Goal: Information Seeking & Learning: Learn about a topic

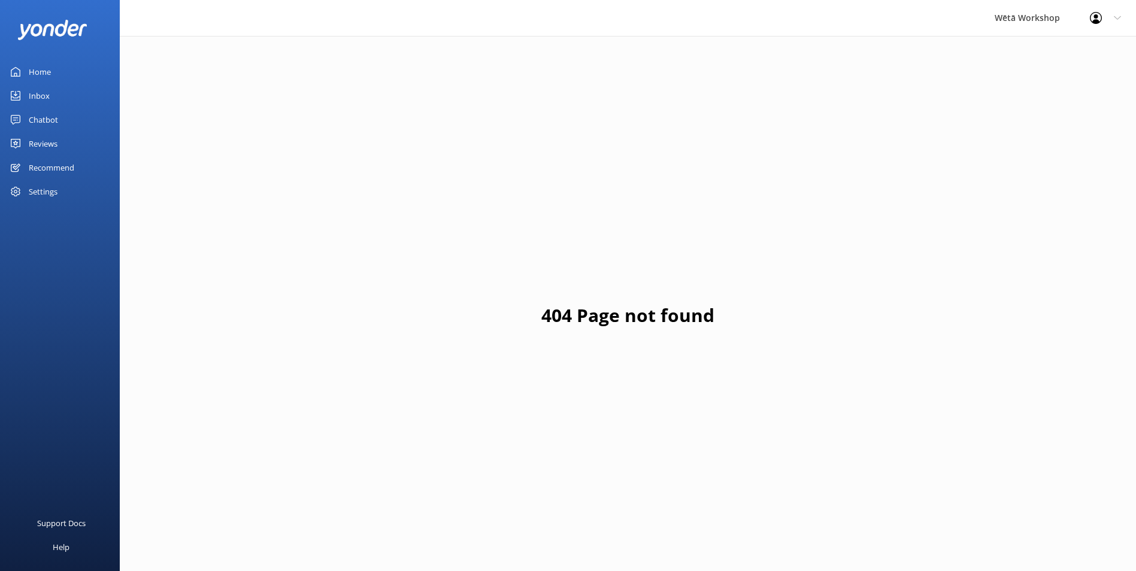
click at [35, 65] on div "Home" at bounding box center [40, 72] width 22 height 24
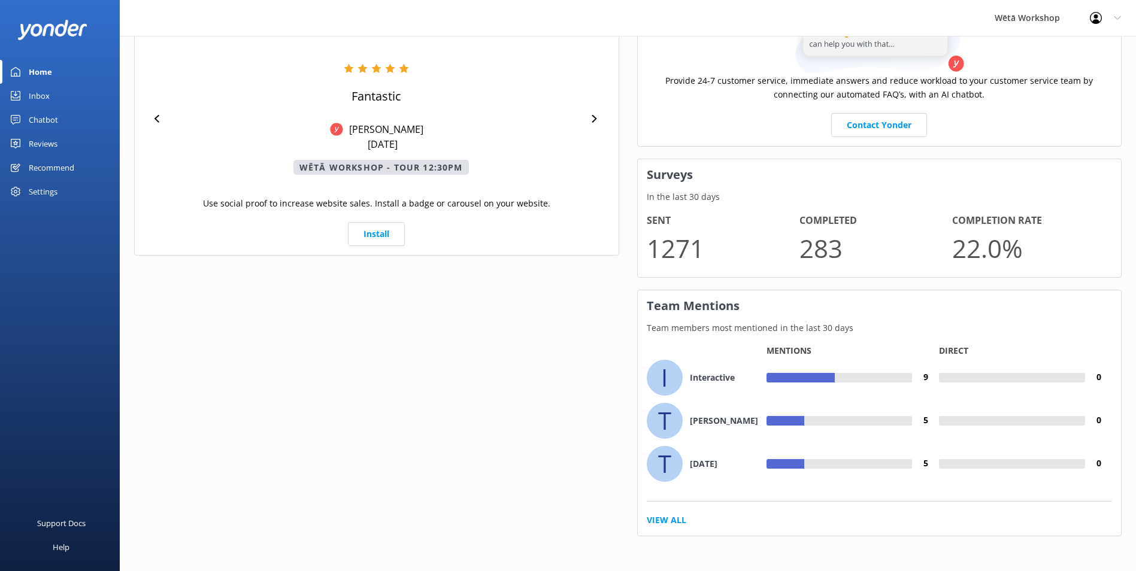
scroll to position [527, 0]
click at [669, 521] on link "View All" at bounding box center [667, 519] width 40 height 13
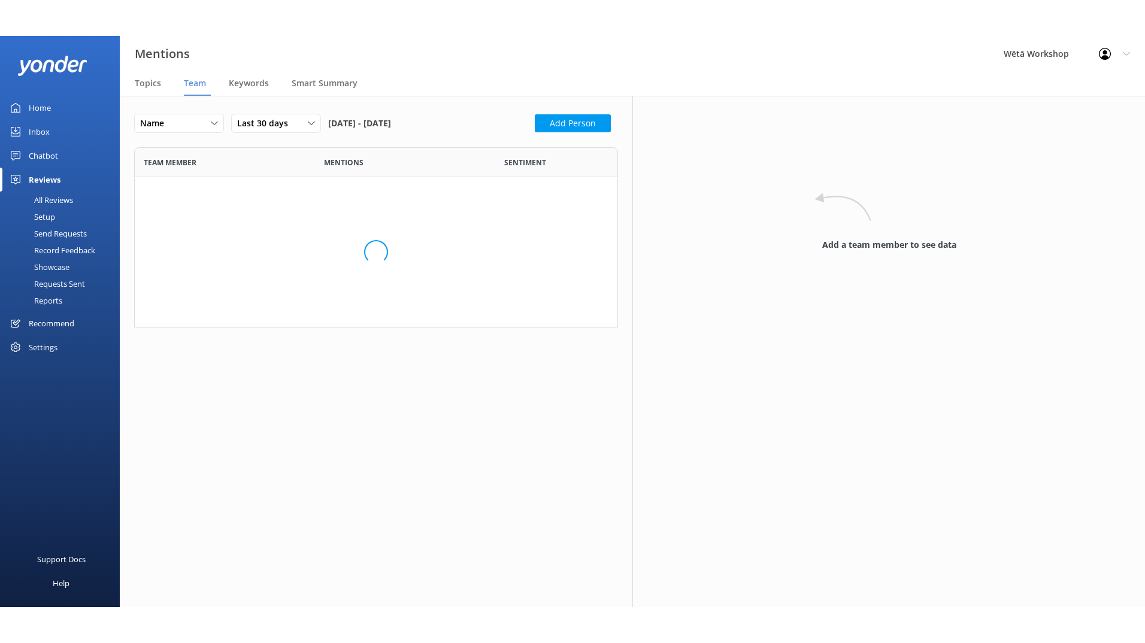
scroll to position [2897, 466]
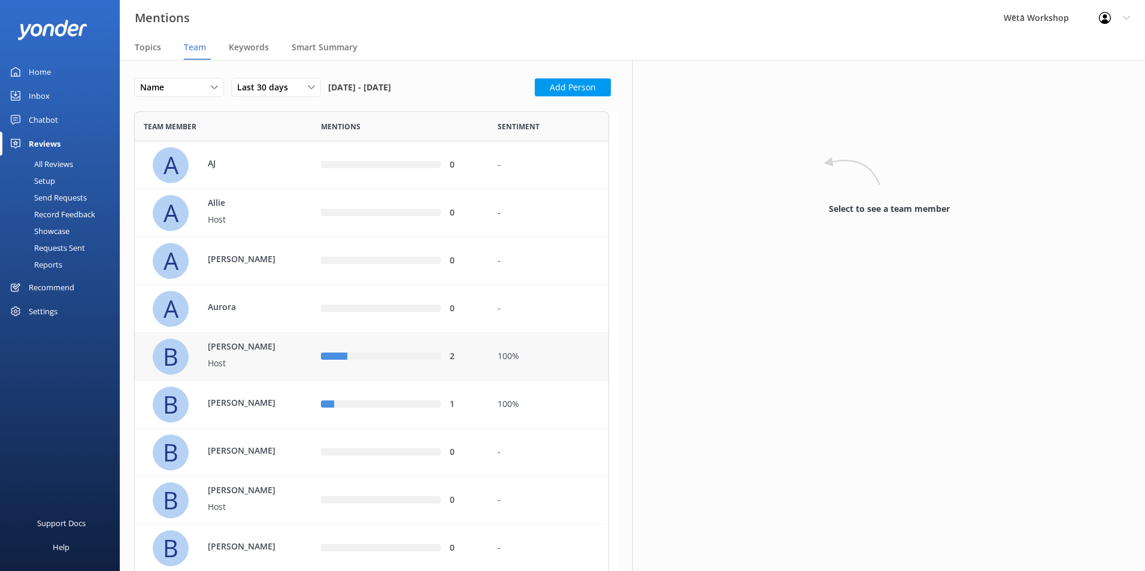
click at [243, 368] on p "Host" at bounding box center [247, 363] width 78 height 13
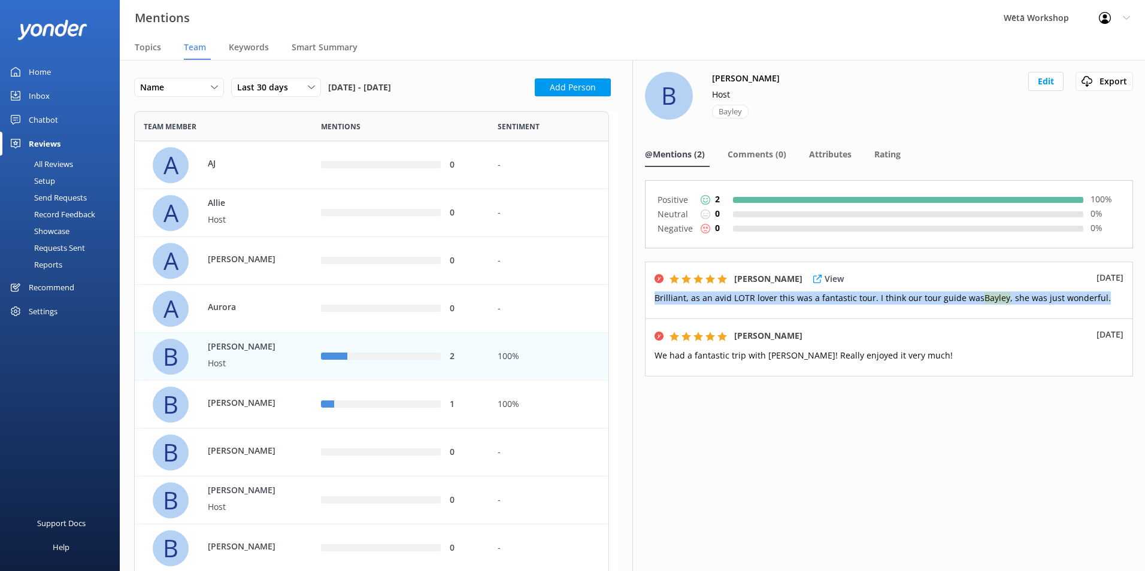
drag, startPoint x: 1097, startPoint y: 300, endPoint x: 654, endPoint y: 291, distance: 443.4
click at [654, 291] on div "[PERSON_NAME] View [DATE] Brilliant, as an avid LOTR lover this was a fantastic…" at bounding box center [889, 291] width 488 height 58
copy span "Brilliant, as an avid LOTR lover this was a fantastic tour. I think our tour gu…"
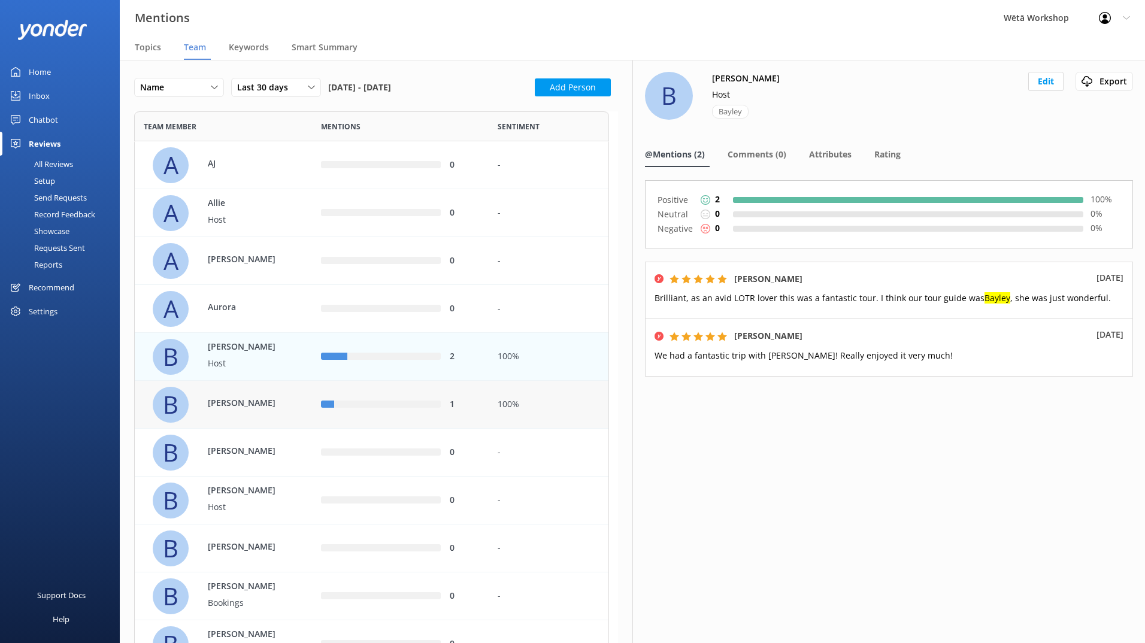
click at [227, 413] on div "[PERSON_NAME]" at bounding box center [241, 405] width 90 height 16
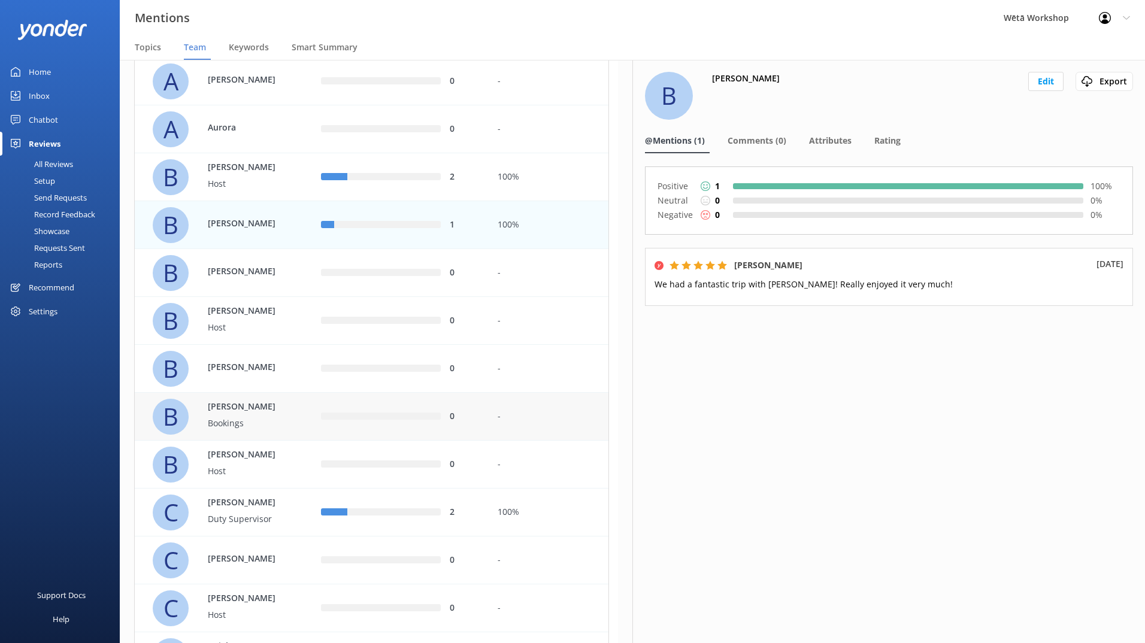
scroll to position [240, 0]
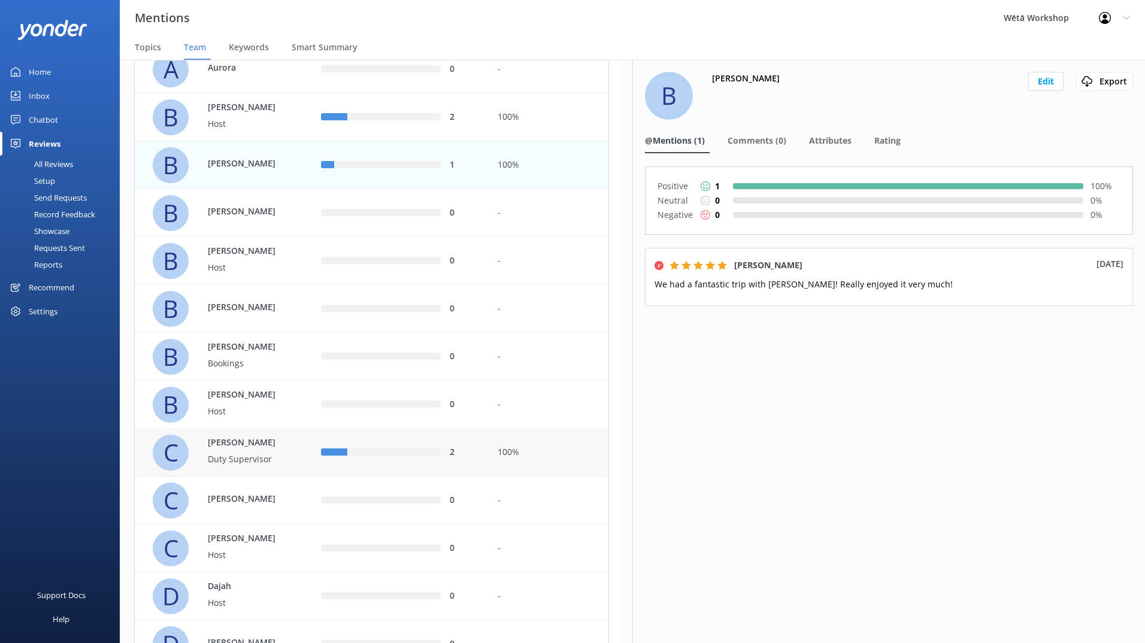
click at [281, 455] on p "Duty Supervisor" at bounding box center [247, 459] width 78 height 13
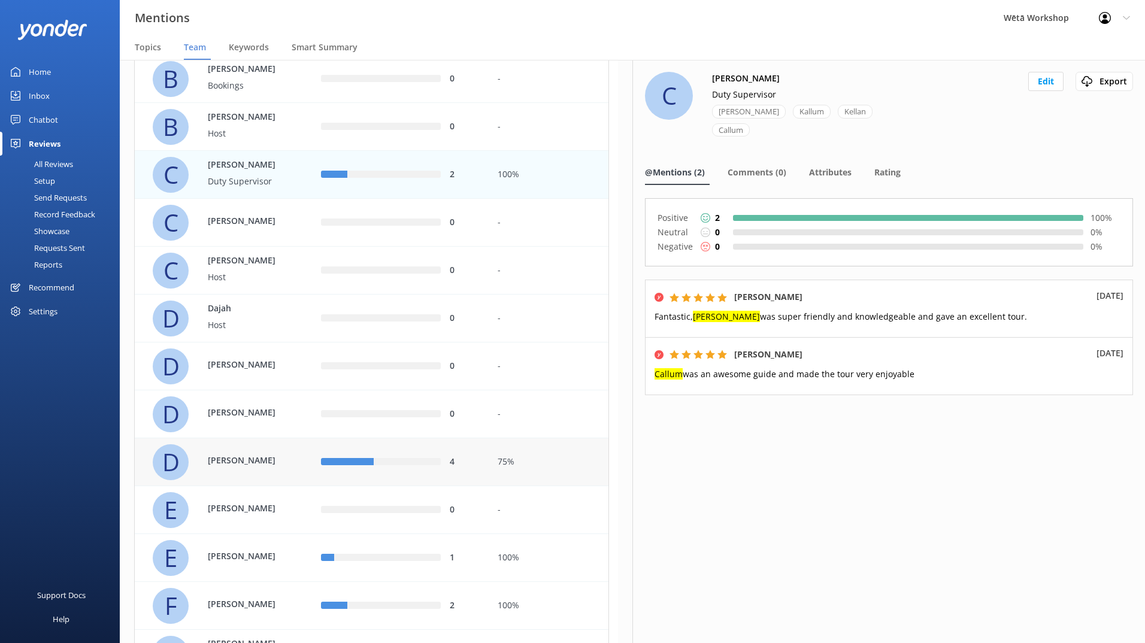
scroll to position [539, 0]
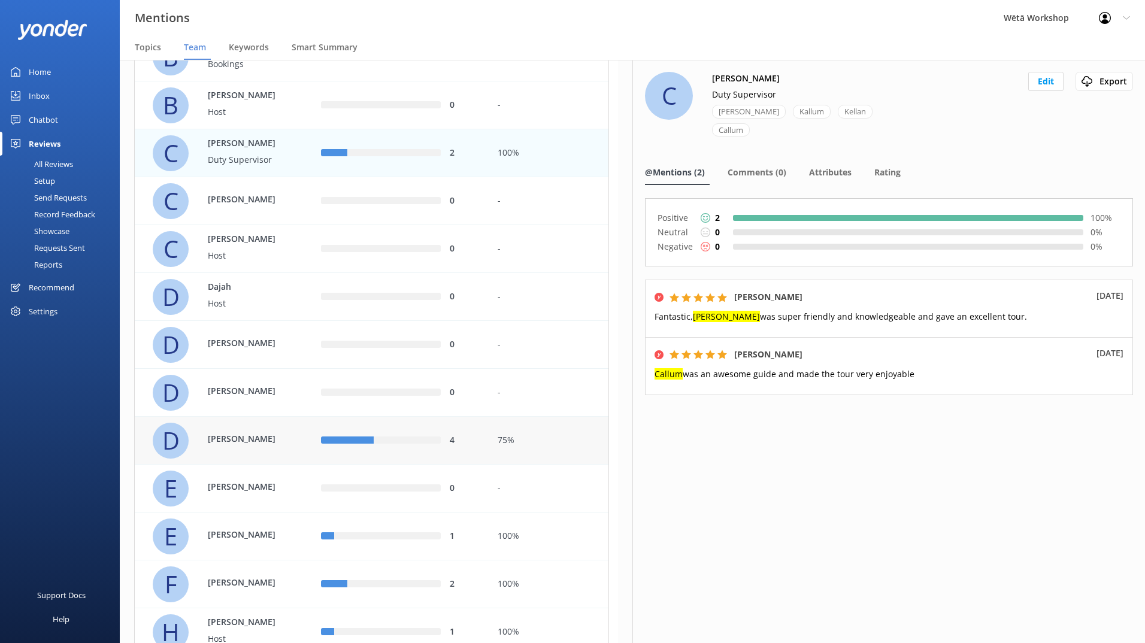
click at [336, 448] on div "4" at bounding box center [400, 441] width 177 height 48
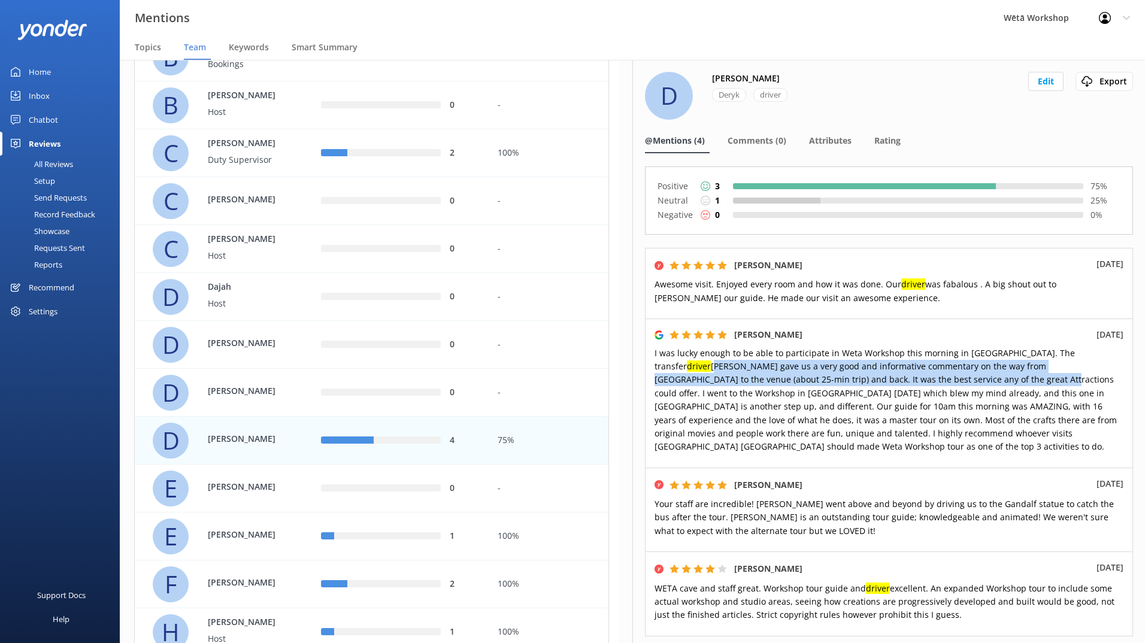
drag, startPoint x: 1083, startPoint y: 353, endPoint x: 889, endPoint y: 382, distance: 196.1
click at [889, 382] on span "I was lucky enough to be able to participate in Weta Workshop this morning in […" at bounding box center [886, 399] width 462 height 105
copy span "[PERSON_NAME] gave us a very good and informative commentary on the way from [G…"
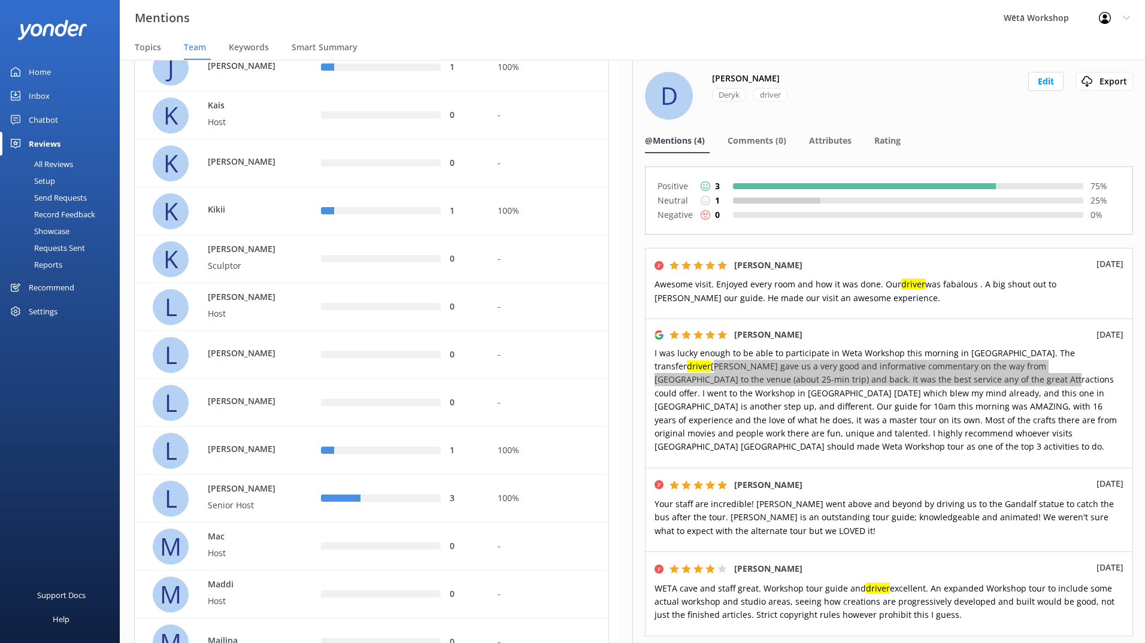
scroll to position [1557, 0]
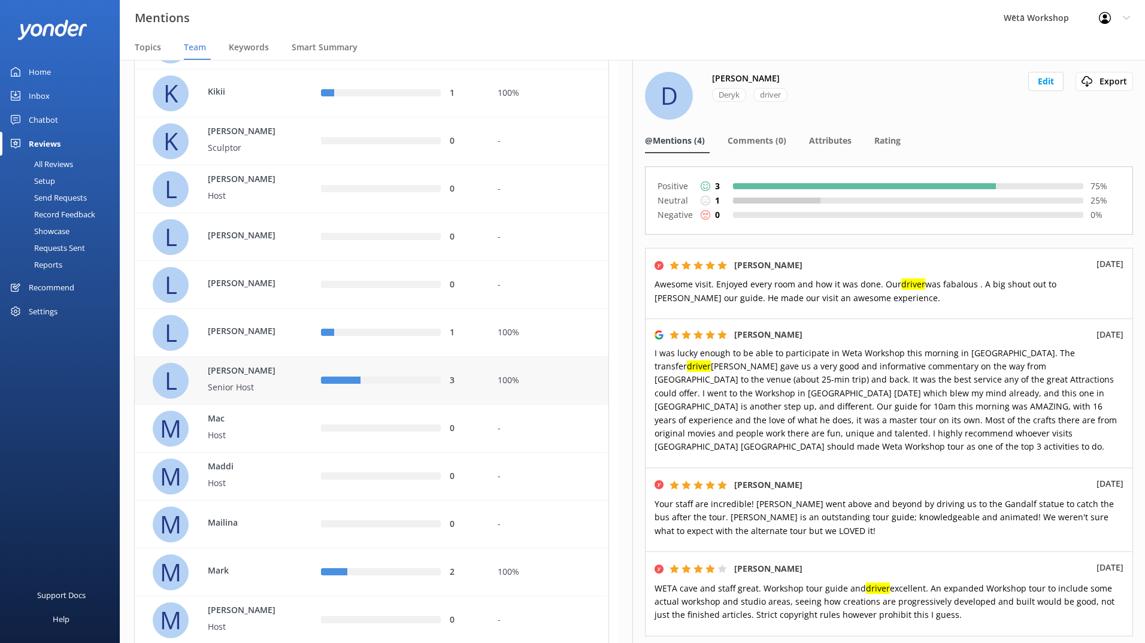
click at [292, 378] on div "[PERSON_NAME] Senior Host" at bounding box center [228, 381] width 150 height 36
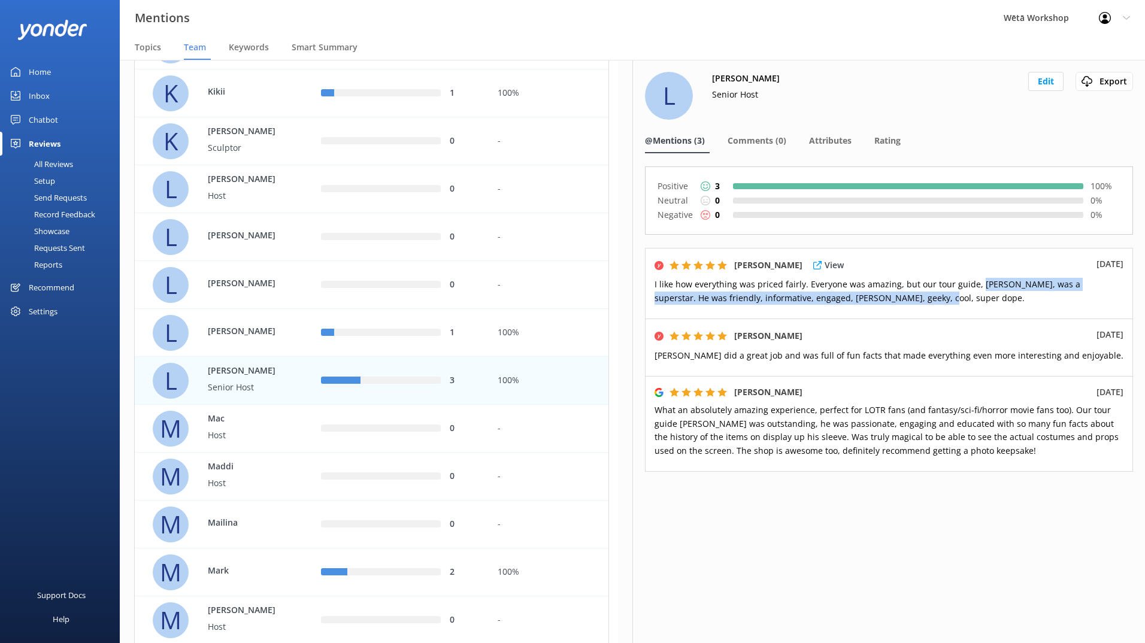
drag, startPoint x: 975, startPoint y: 283, endPoint x: 940, endPoint y: 306, distance: 40.7
click at [940, 306] on div "[PERSON_NAME] View [DATE] I like how everything was priced fairly. Everyone was…" at bounding box center [889, 283] width 488 height 71
drag, startPoint x: 818, startPoint y: 289, endPoint x: 898, endPoint y: 302, distance: 80.7
click at [898, 302] on p "I like how everything was priced fairly. Everyone was amazing, but our tour gui…" at bounding box center [889, 291] width 469 height 27
copy span "Everyone was amazing, but our tour guide, [PERSON_NAME], was a superstar. He wa…"
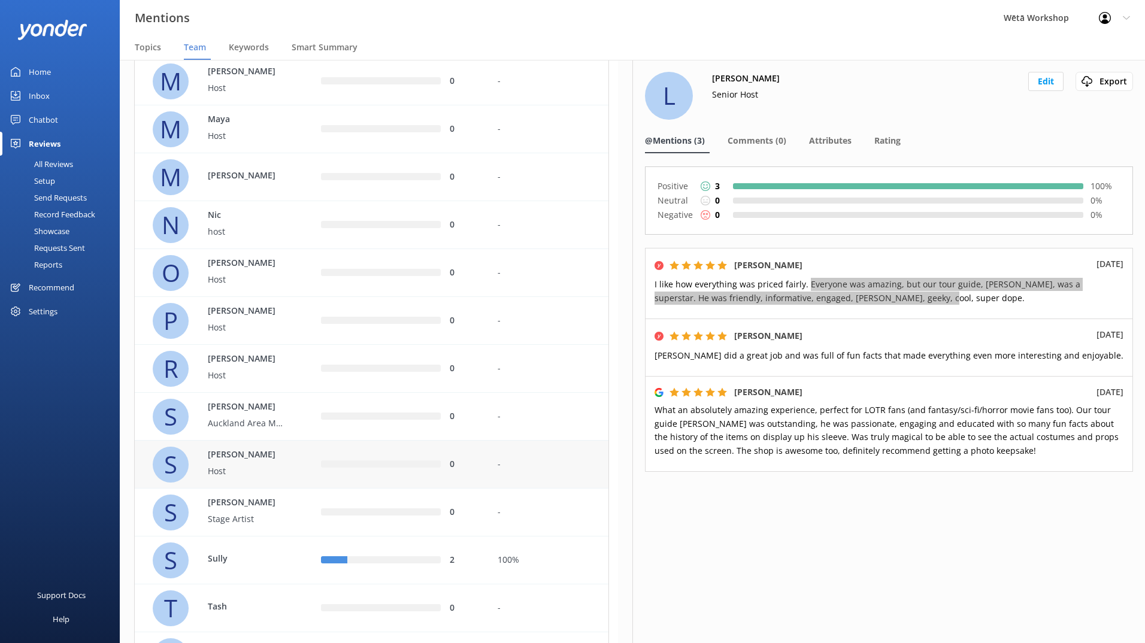
scroll to position [2276, 0]
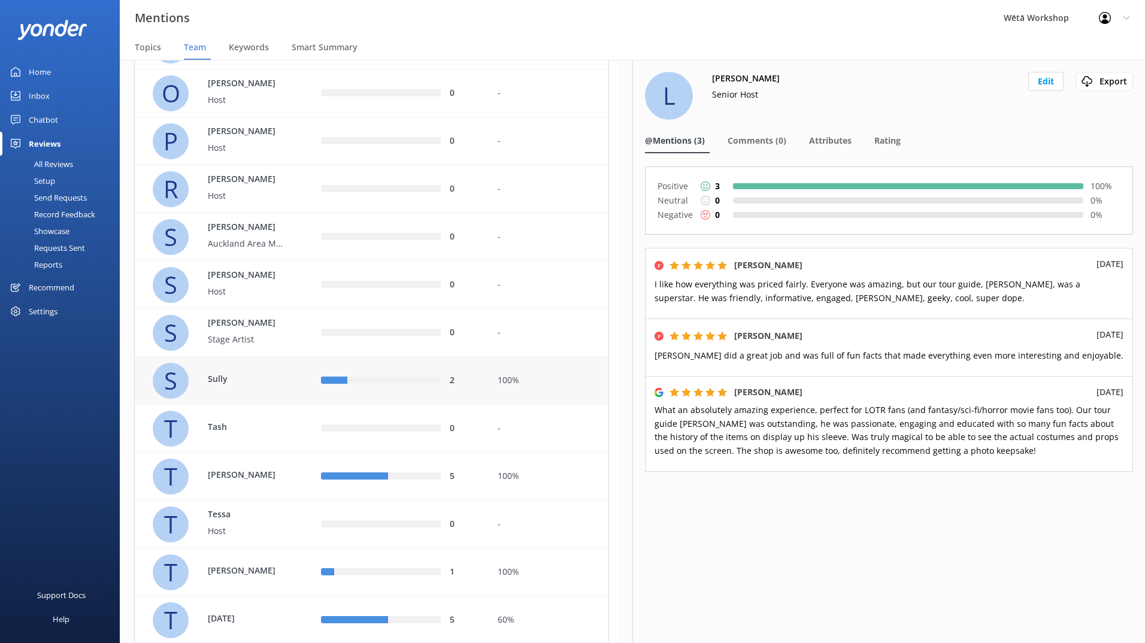
click at [283, 384] on p "Sully" at bounding box center [247, 379] width 78 height 13
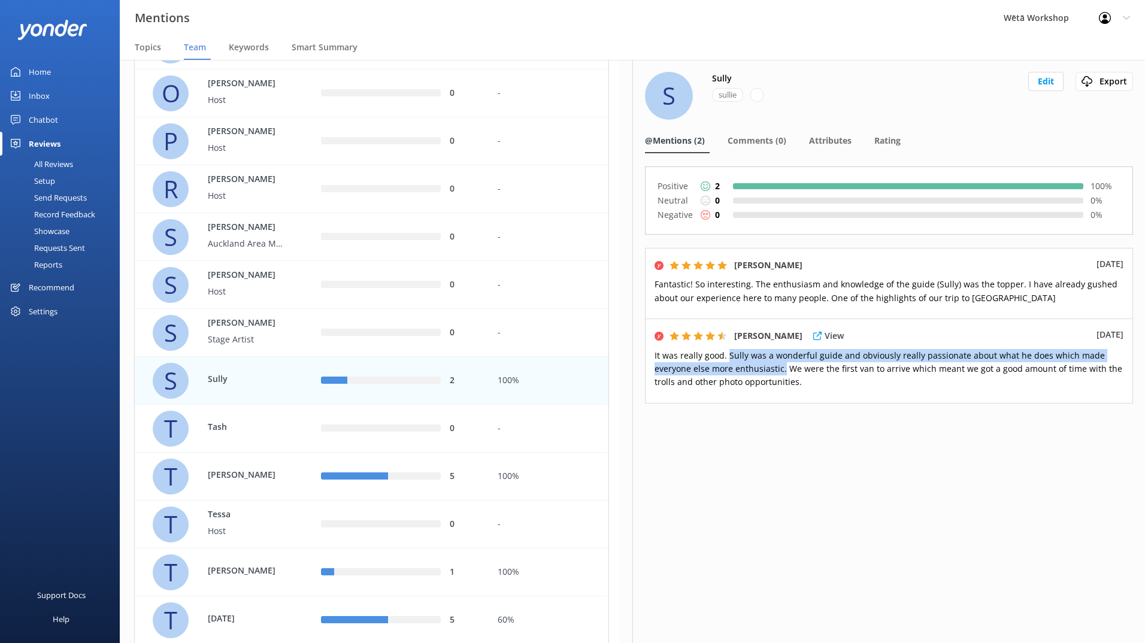
drag, startPoint x: 784, startPoint y: 374, endPoint x: 729, endPoint y: 357, distance: 57.0
click at [729, 357] on span "It was really good. Sully was a wonderful guide and obviously really passionate…" at bounding box center [889, 369] width 468 height 38
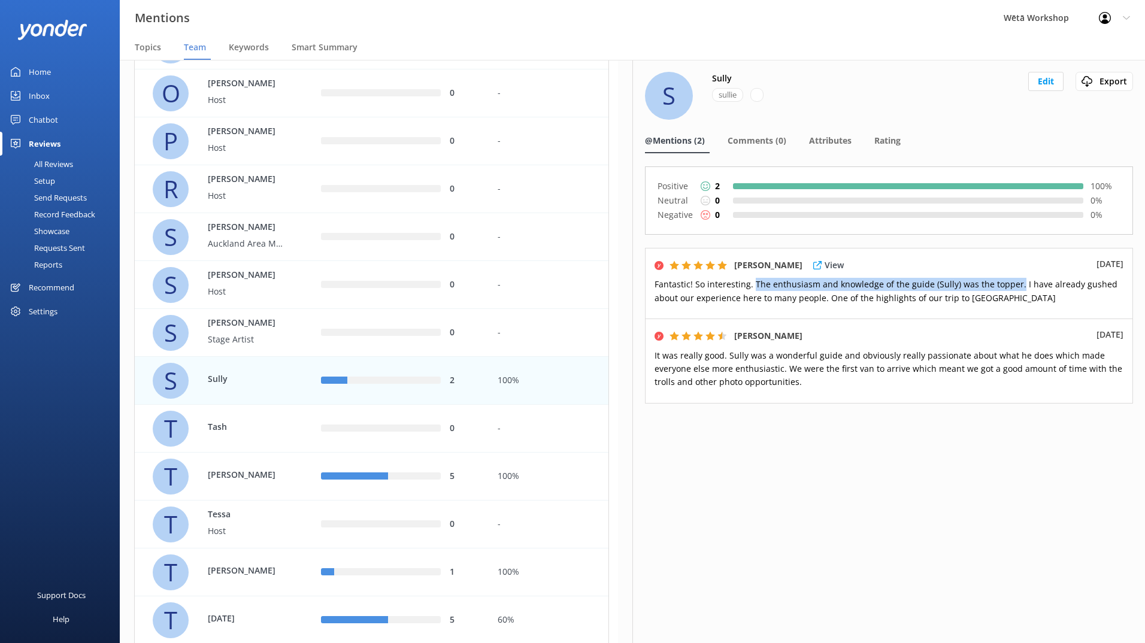
drag, startPoint x: 753, startPoint y: 283, endPoint x: 1014, endPoint y: 287, distance: 260.6
click at [1014, 287] on span "Fantastic! So interesting. The enthusiasm and knowledge of the guide (Sully) wa…" at bounding box center [886, 291] width 463 height 25
copy span "The enthusiasm and knowledge of the guide (Sully) was the topper."
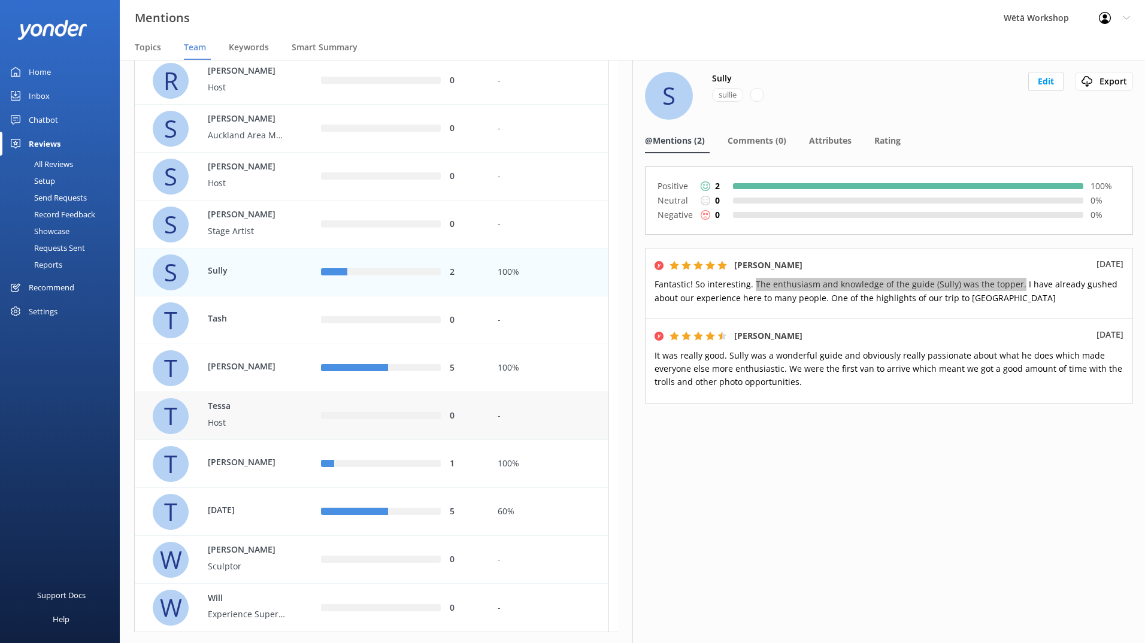
scroll to position [2410, 0]
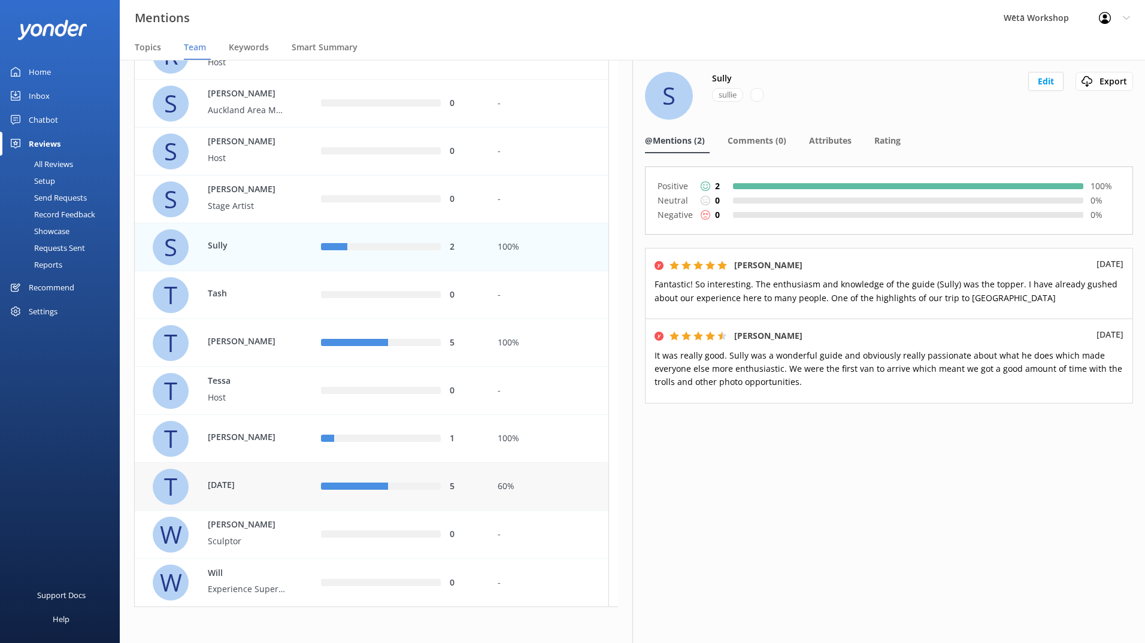
click at [266, 486] on p "[DATE]" at bounding box center [247, 485] width 78 height 13
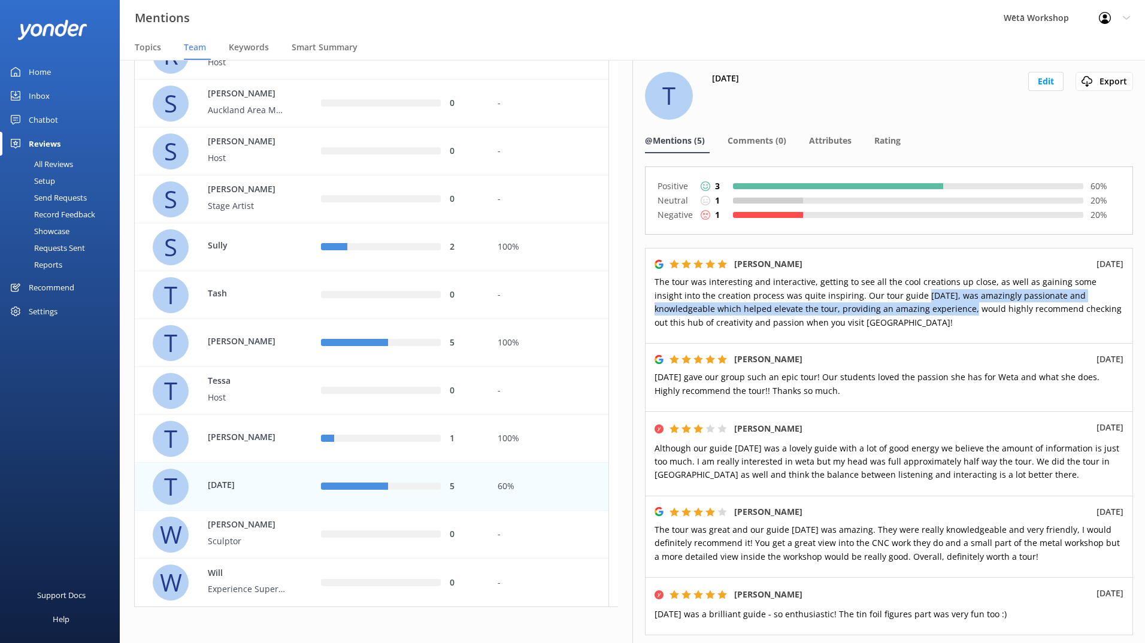
drag, startPoint x: 891, startPoint y: 295, endPoint x: 905, endPoint y: 308, distance: 18.6
click at [905, 308] on span "The tour was interesting and interactive, getting to see all the cool creations…" at bounding box center [888, 302] width 467 height 52
copy span "[DATE], was amazingly passionate and knowledgeable which helped elevate the tou…"
